Goal: Task Accomplishment & Management: Manage account settings

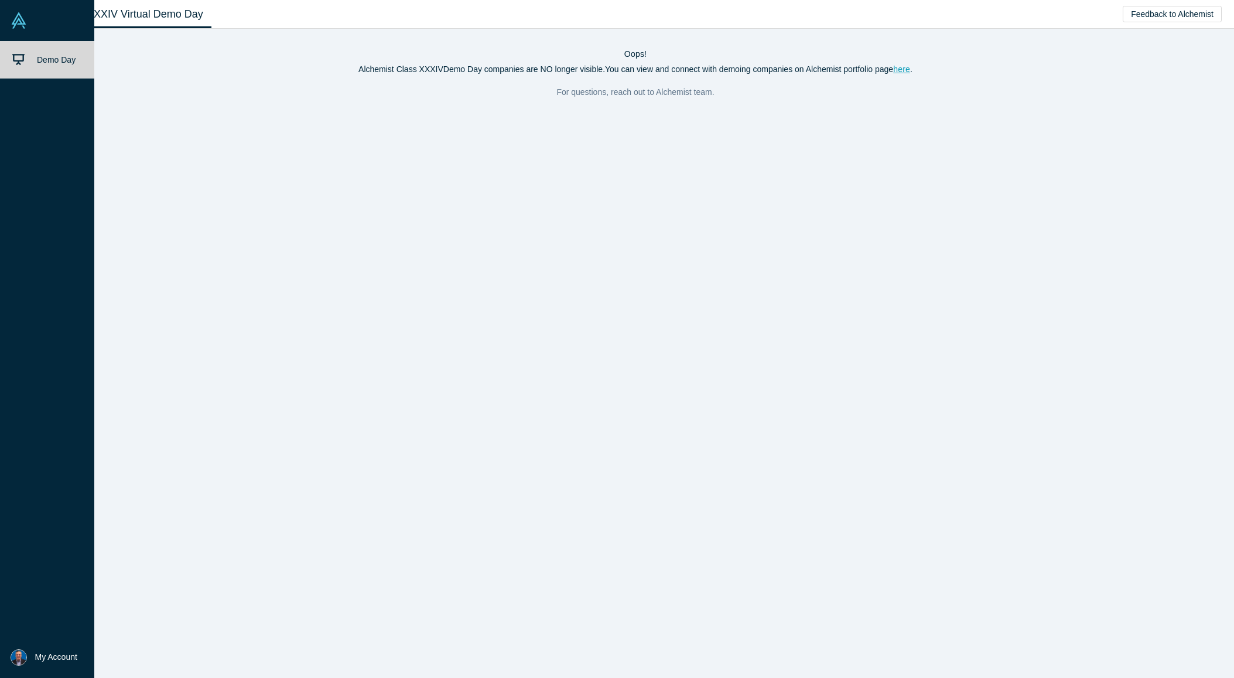
click at [18, 21] on img at bounding box center [19, 20] width 16 height 16
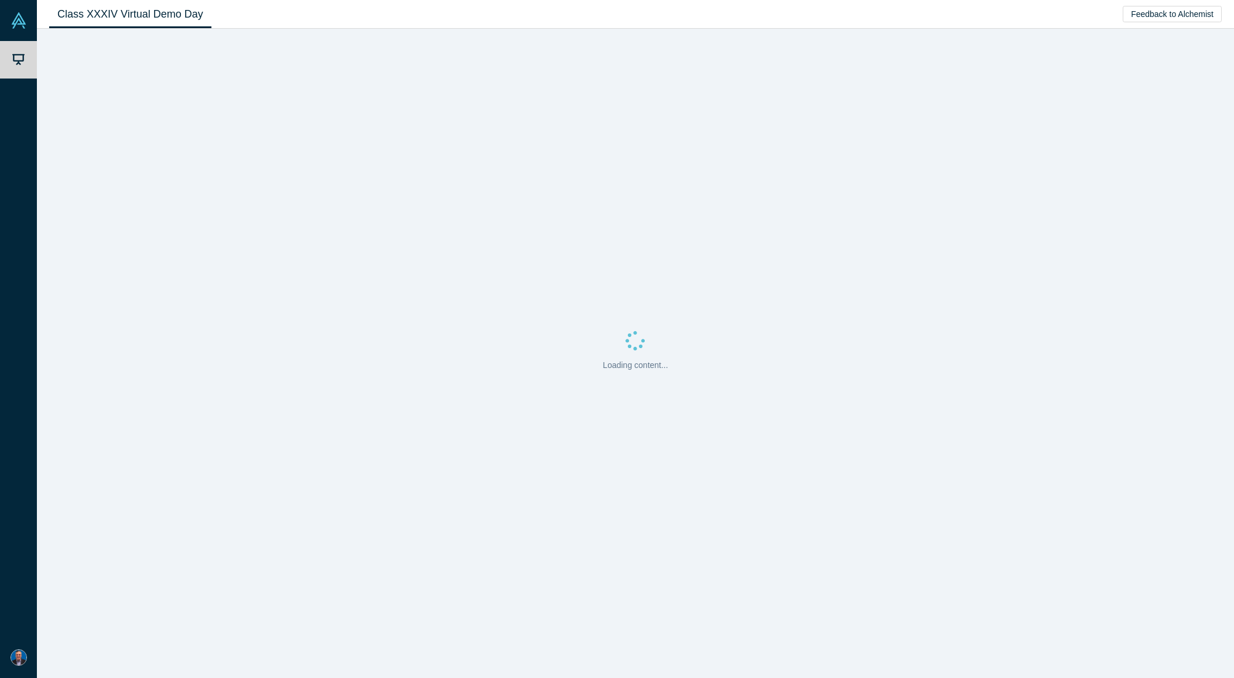
click at [138, 16] on link "Class XXXIV Virtual Demo Day" at bounding box center [130, 15] width 162 height 28
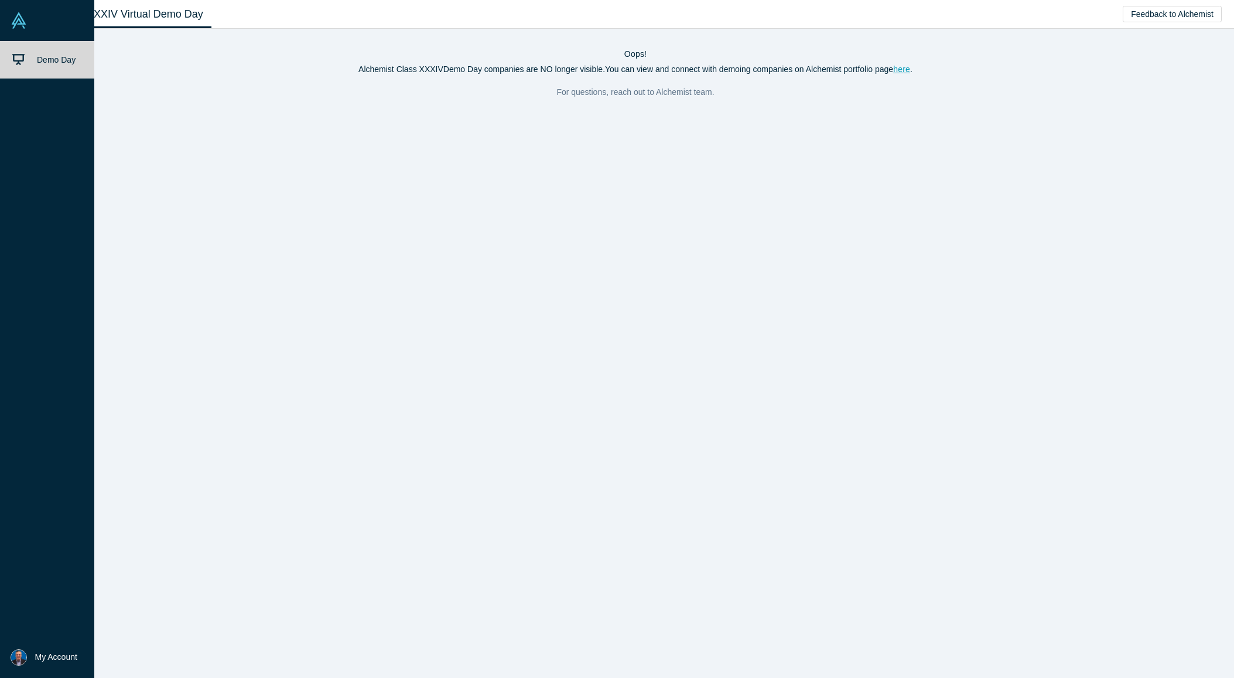
click at [48, 658] on span "My Account" at bounding box center [56, 657] width 42 height 12
click at [102, 621] on link "My Profile" at bounding box center [97, 622] width 97 height 29
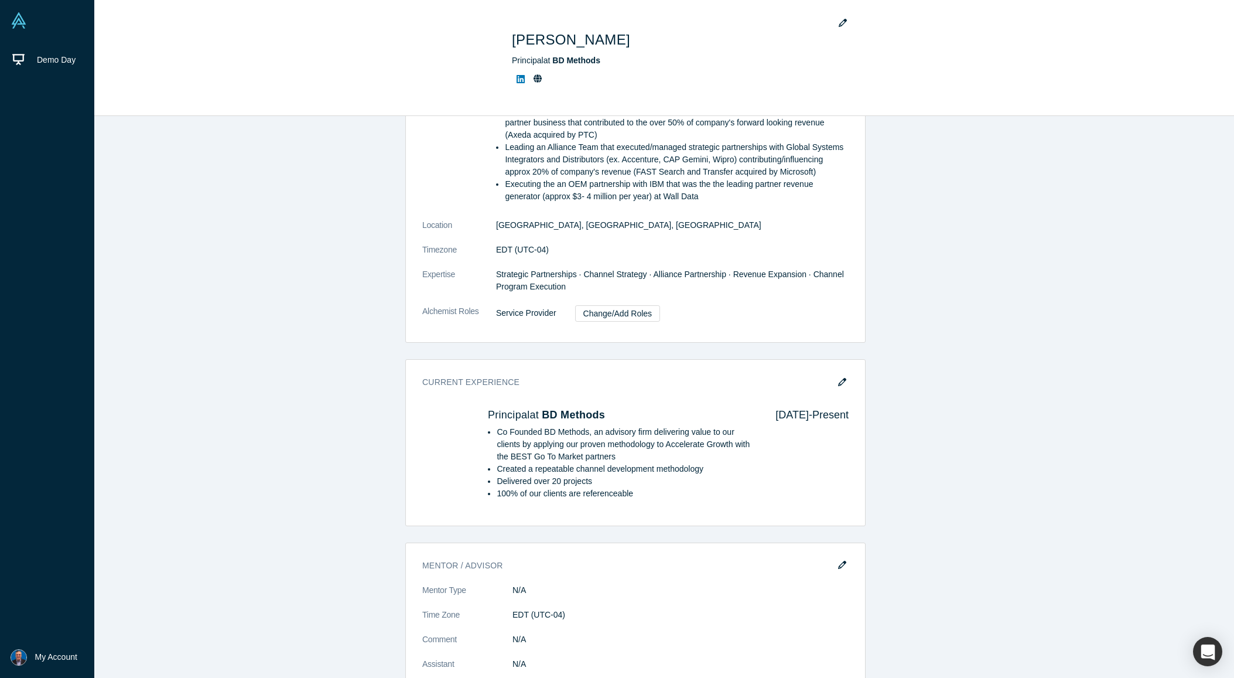
scroll to position [290, 0]
